Goal: Use online tool/utility: Utilize a website feature to perform a specific function

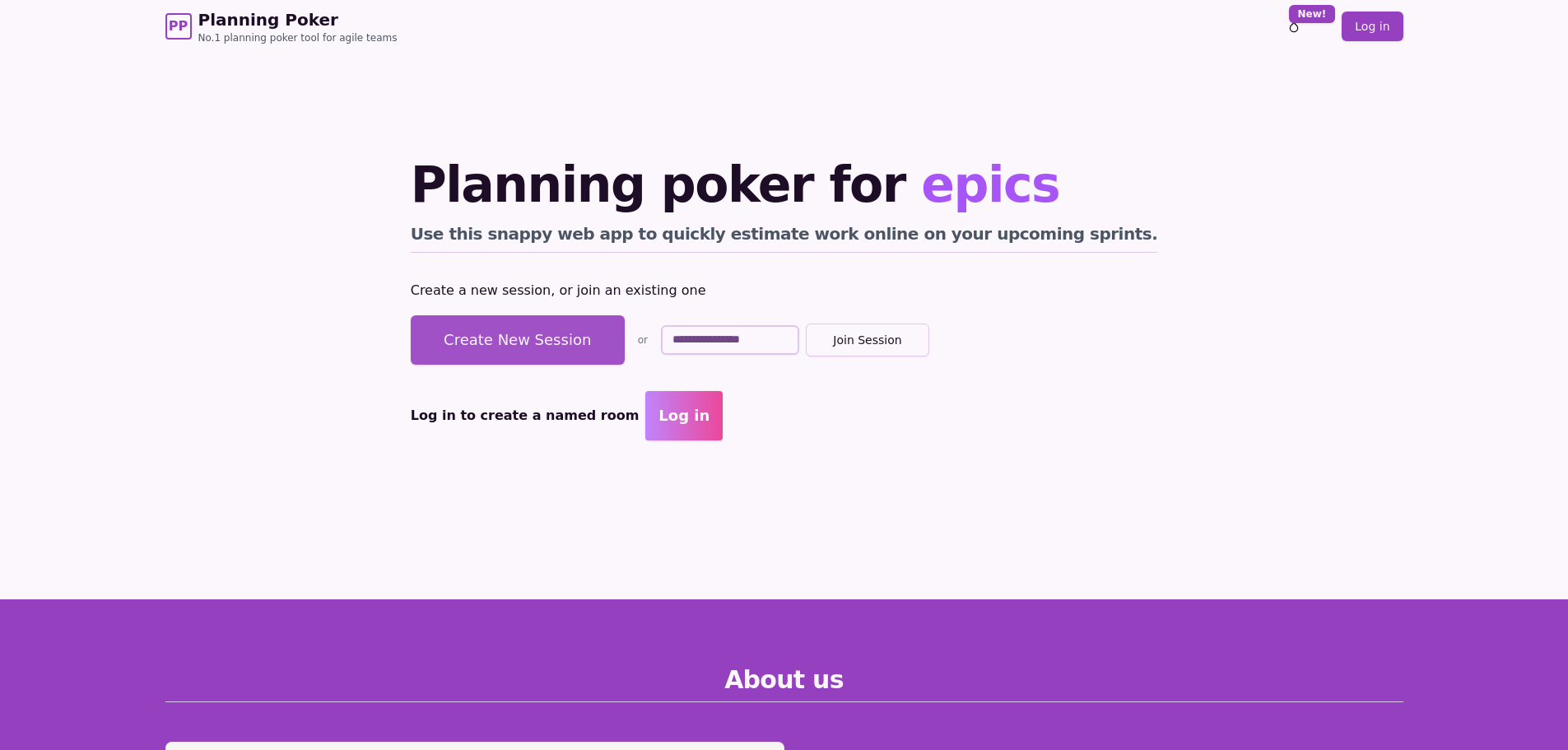
click at [541, 331] on button "Create New Session" at bounding box center [517, 340] width 214 height 50
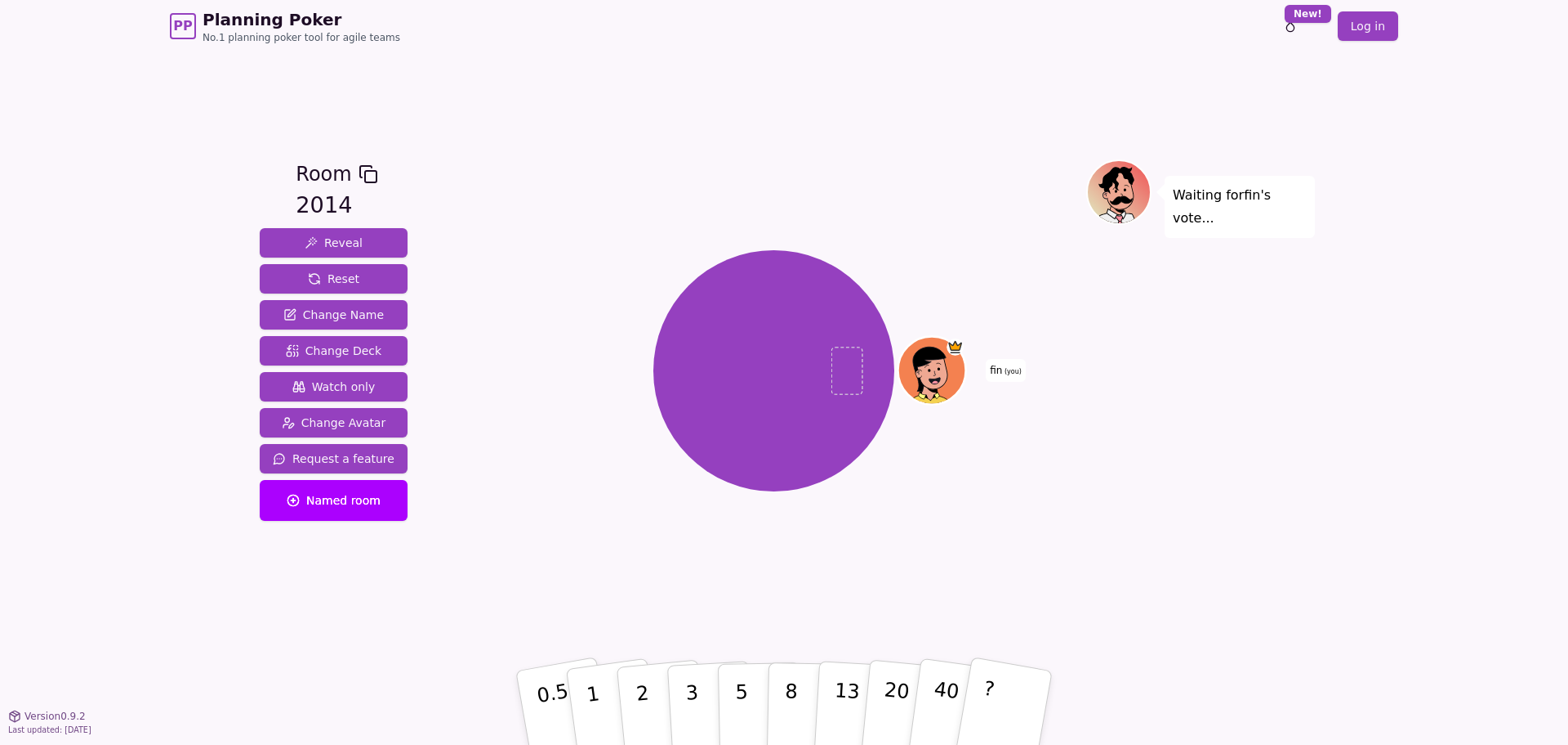
click at [925, 371] on icon at bounding box center [933, 370] width 66 height 7
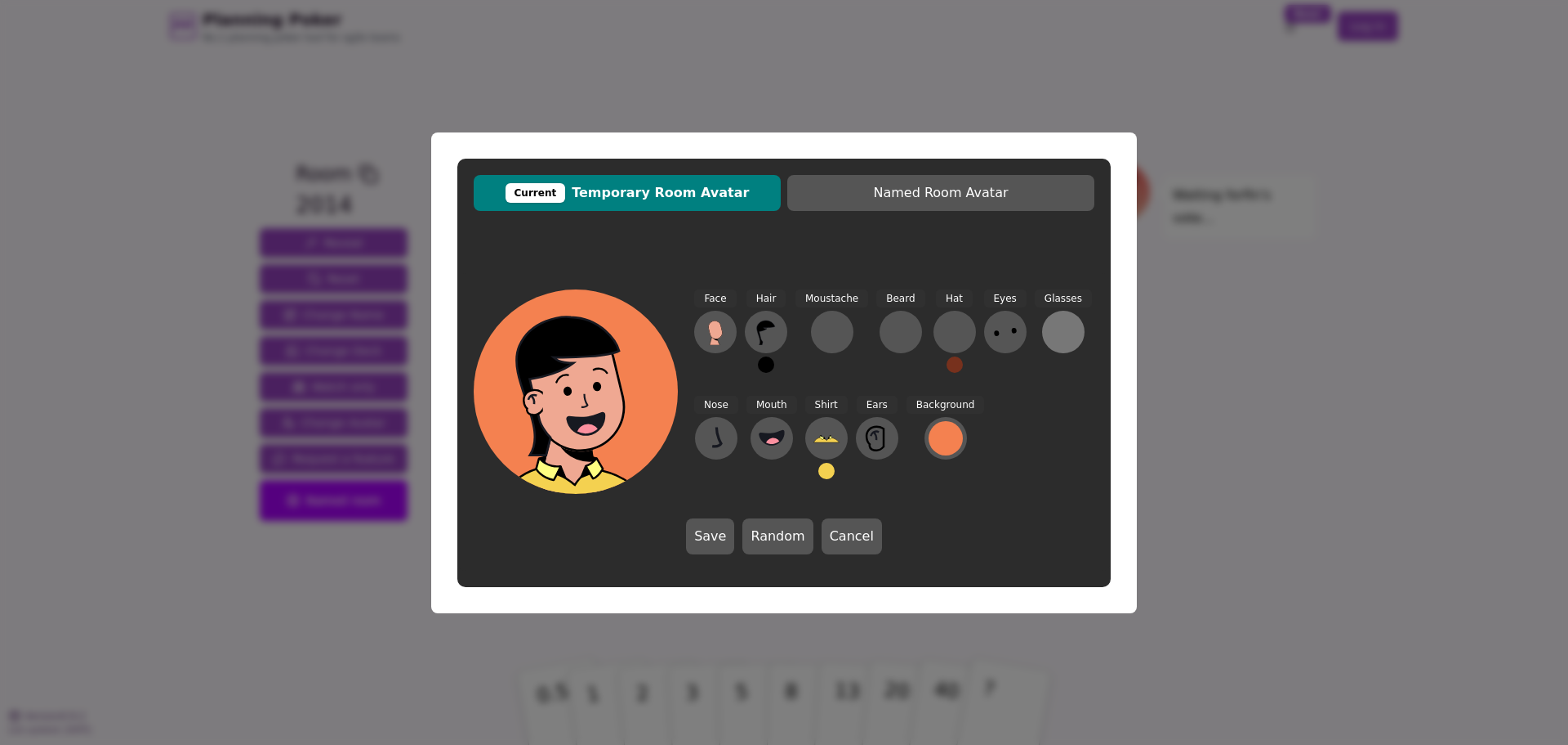
click at [1060, 331] on div at bounding box center [1063, 332] width 26 height 26
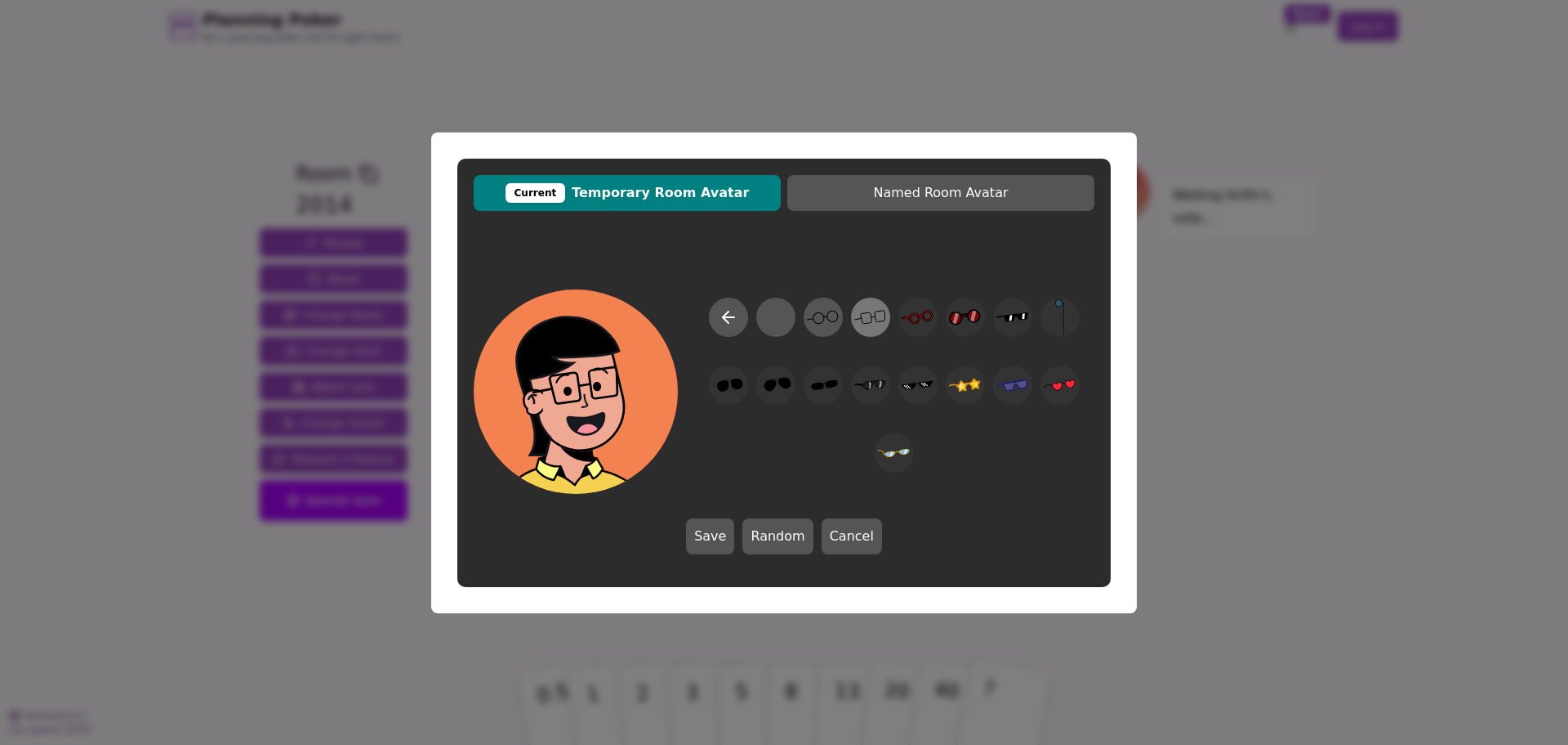
click at [875, 320] on icon at bounding box center [870, 316] width 32 height 37
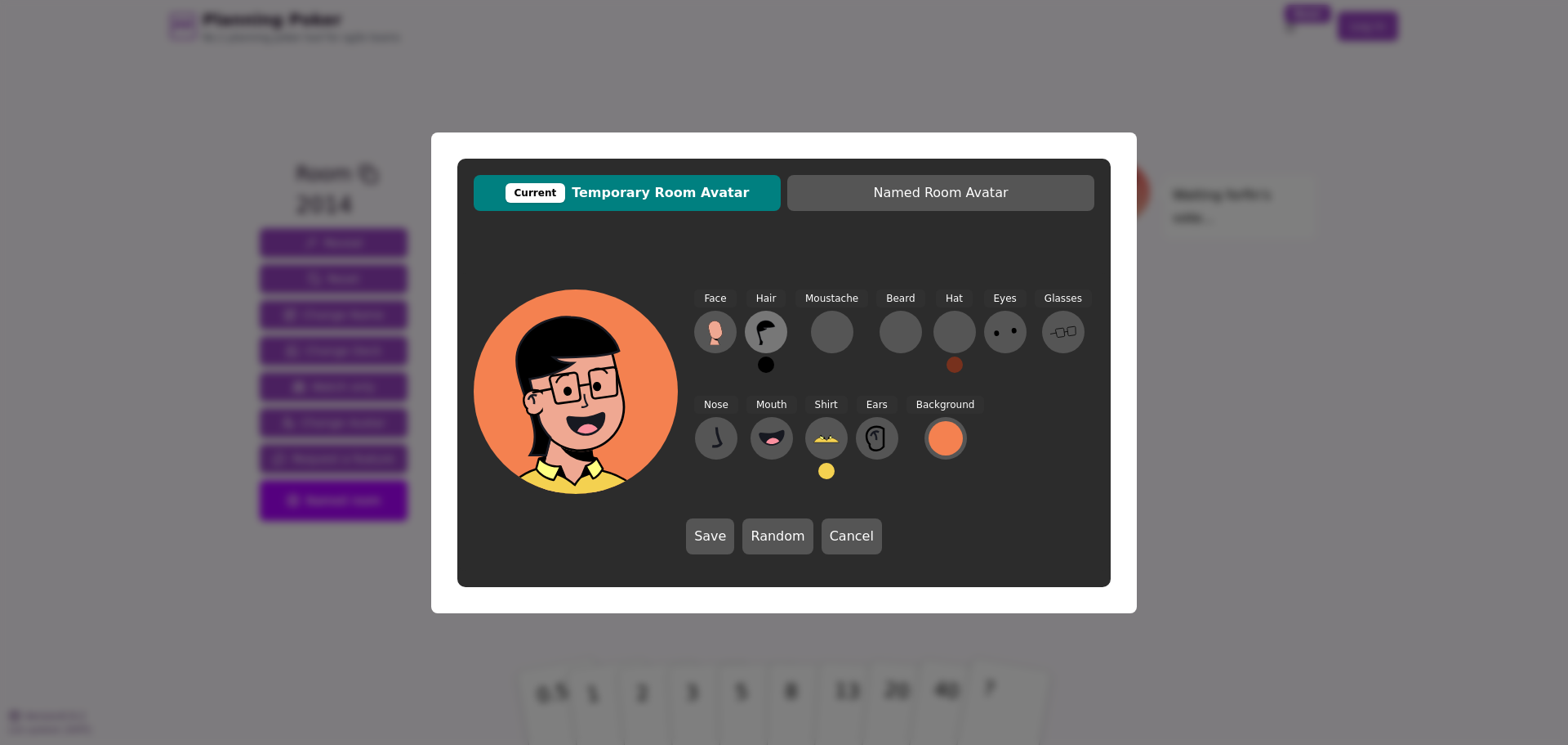
click at [754, 336] on icon at bounding box center [766, 332] width 26 height 26
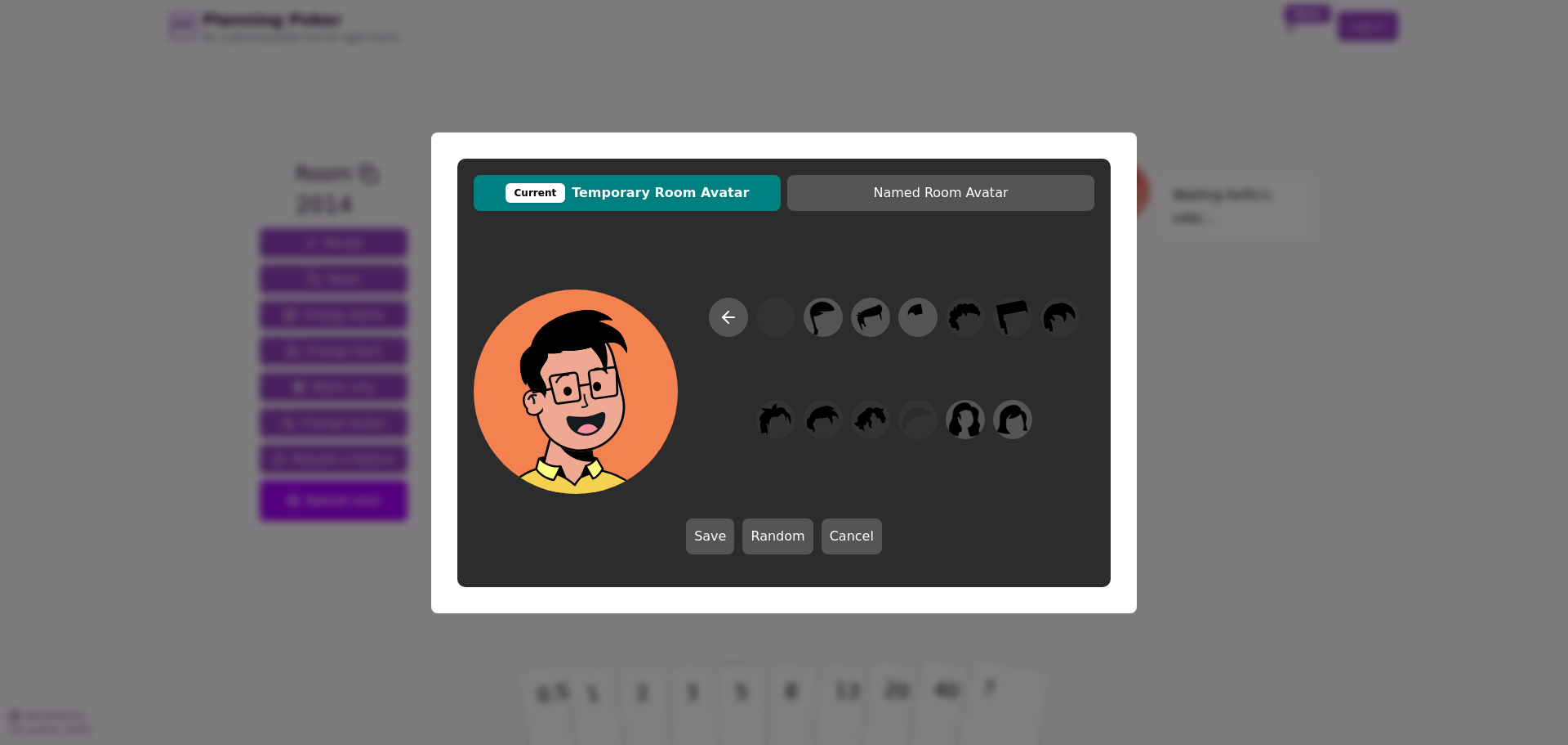
click at [717, 537] on button "Save" at bounding box center [710, 536] width 48 height 36
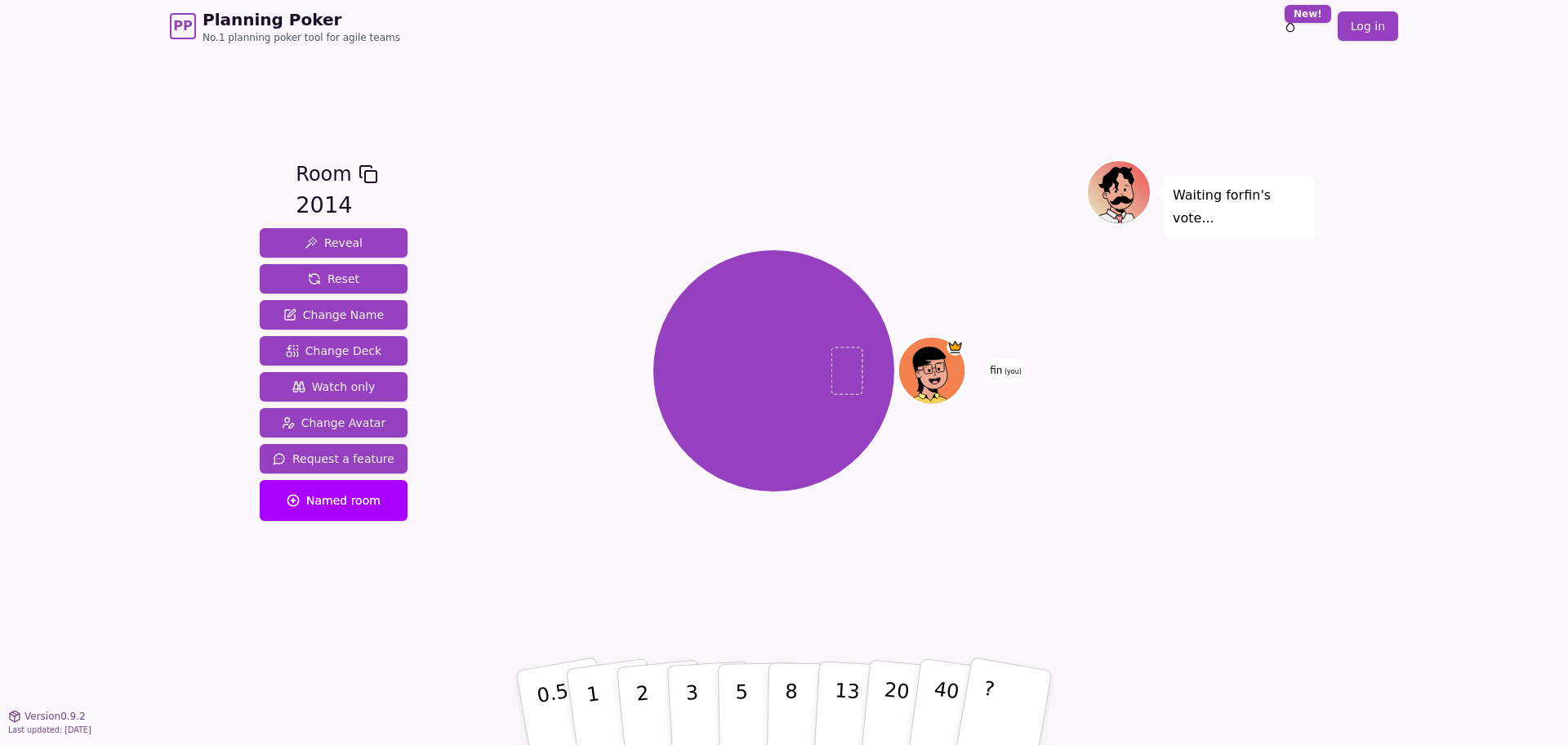
click at [923, 376] on icon at bounding box center [934, 381] width 33 height 12
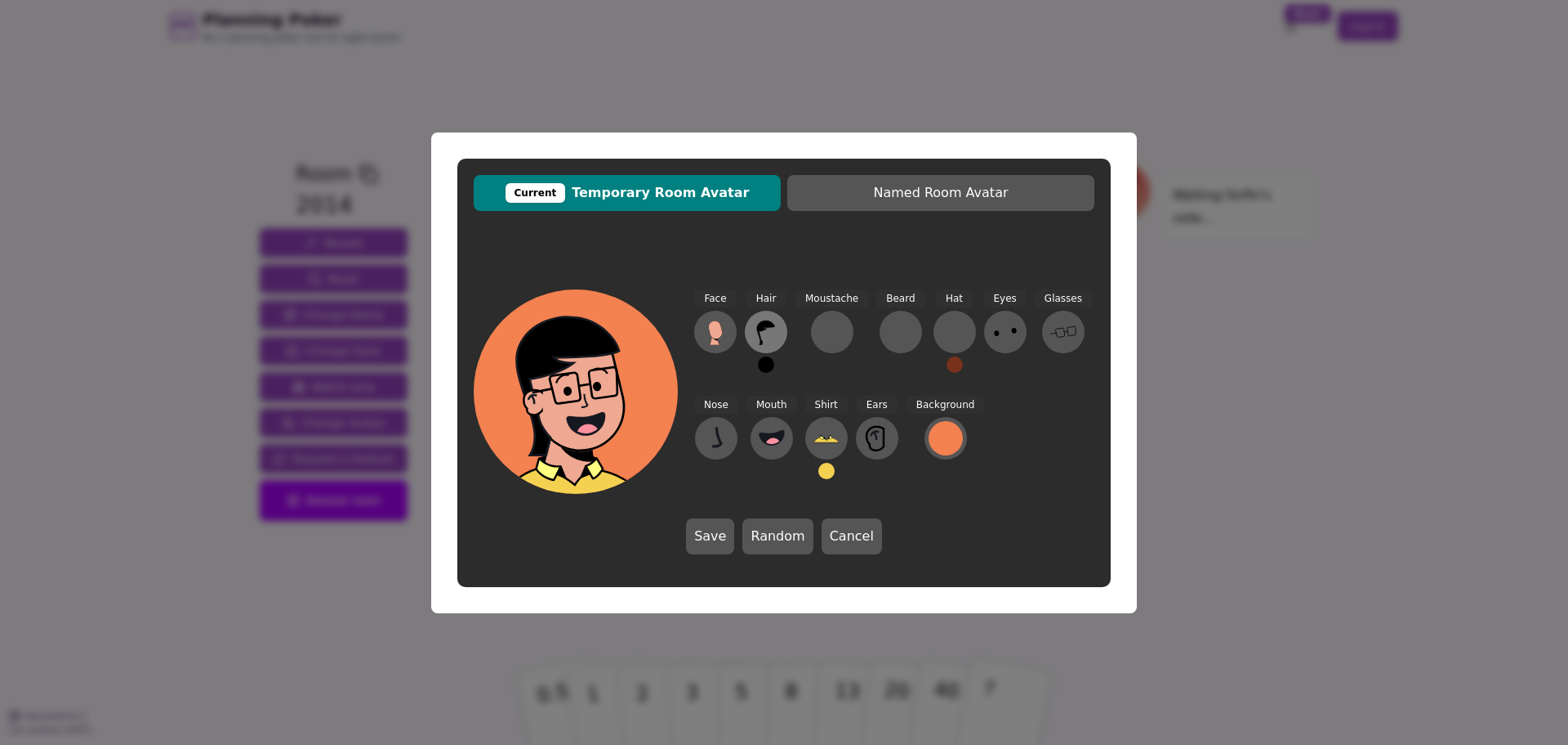
click at [769, 345] on icon at bounding box center [766, 332] width 26 height 26
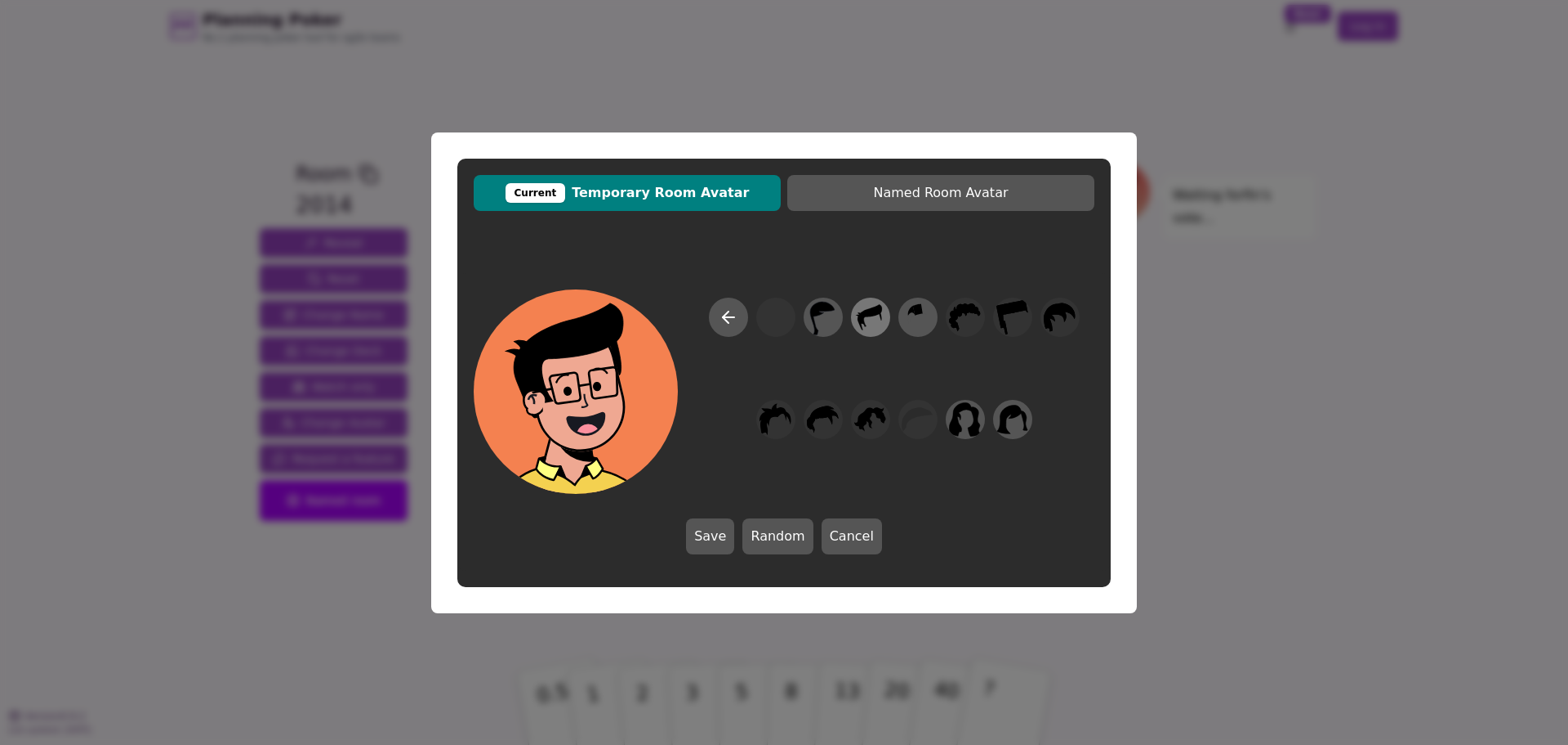
click at [878, 331] on icon at bounding box center [870, 316] width 32 height 37
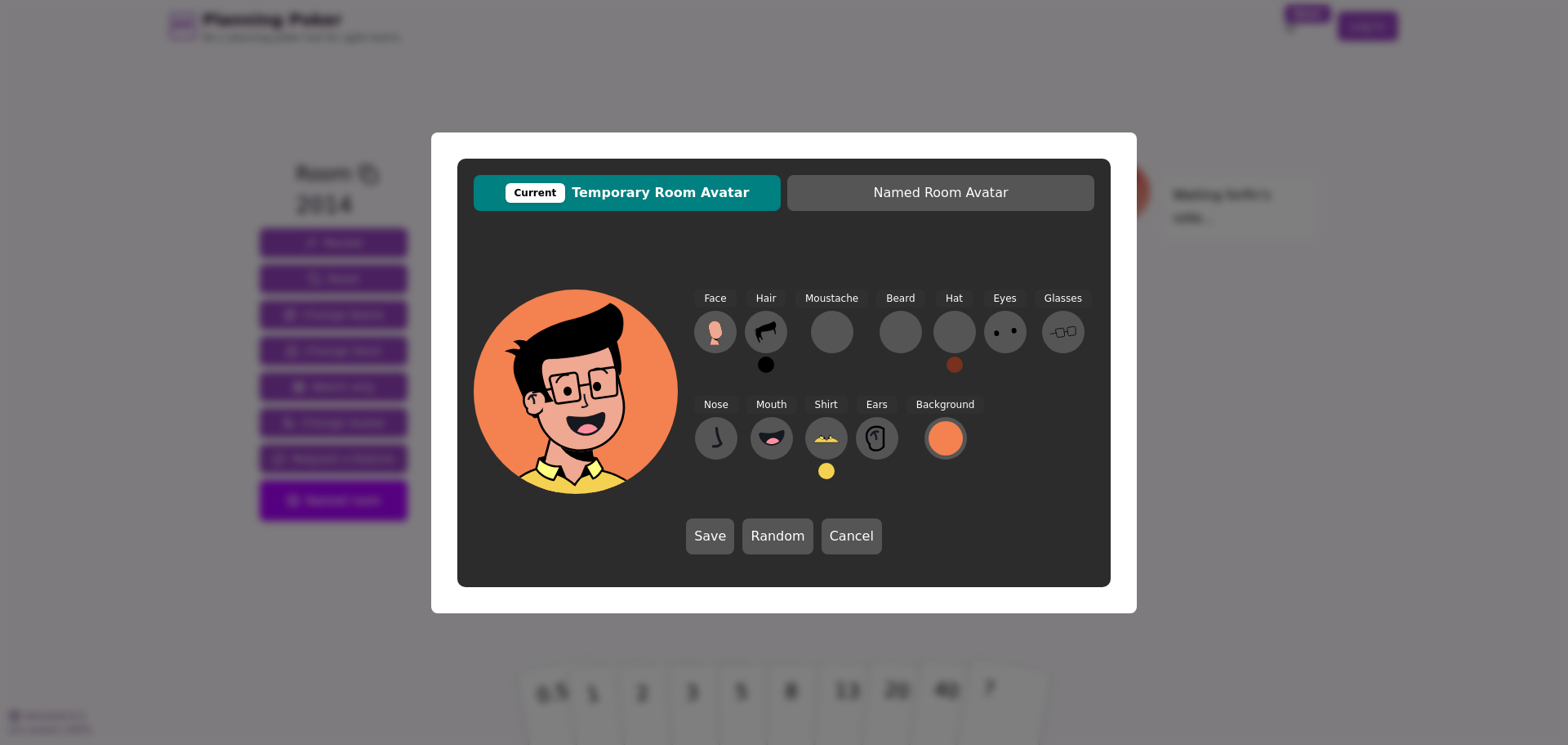
click at [711, 542] on button "Save" at bounding box center [710, 536] width 48 height 36
